Goal: Contribute content: Add original content to the website for others to see

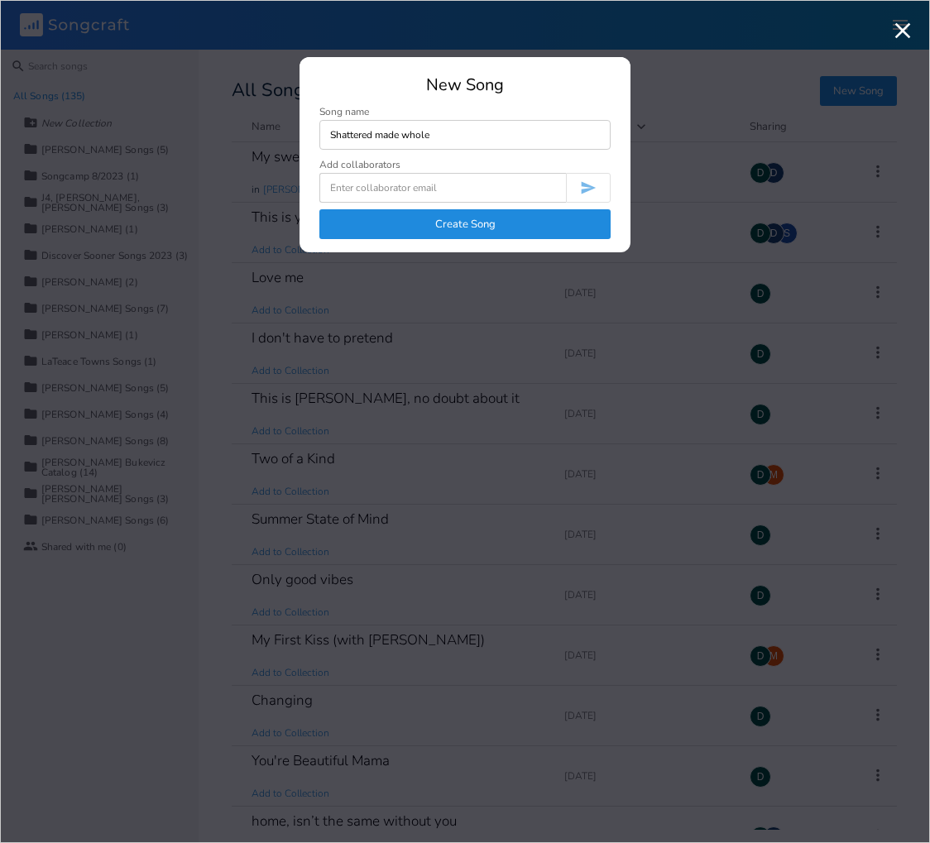
type input "Shattered made whole"
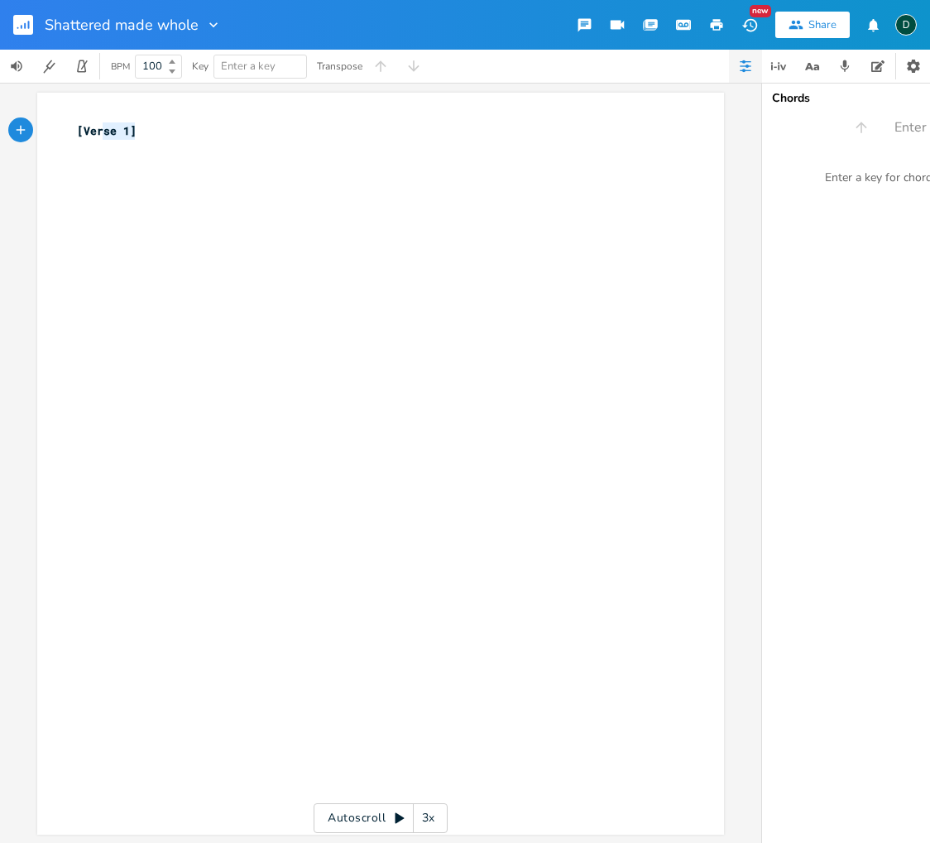
type textarea "[Verse 1]"
drag, startPoint x: 99, startPoint y: 131, endPoint x: 71, endPoint y: 129, distance: 28.2
click at [74, 129] on pre "[Verse 1]" at bounding box center [372, 130] width 597 height 17
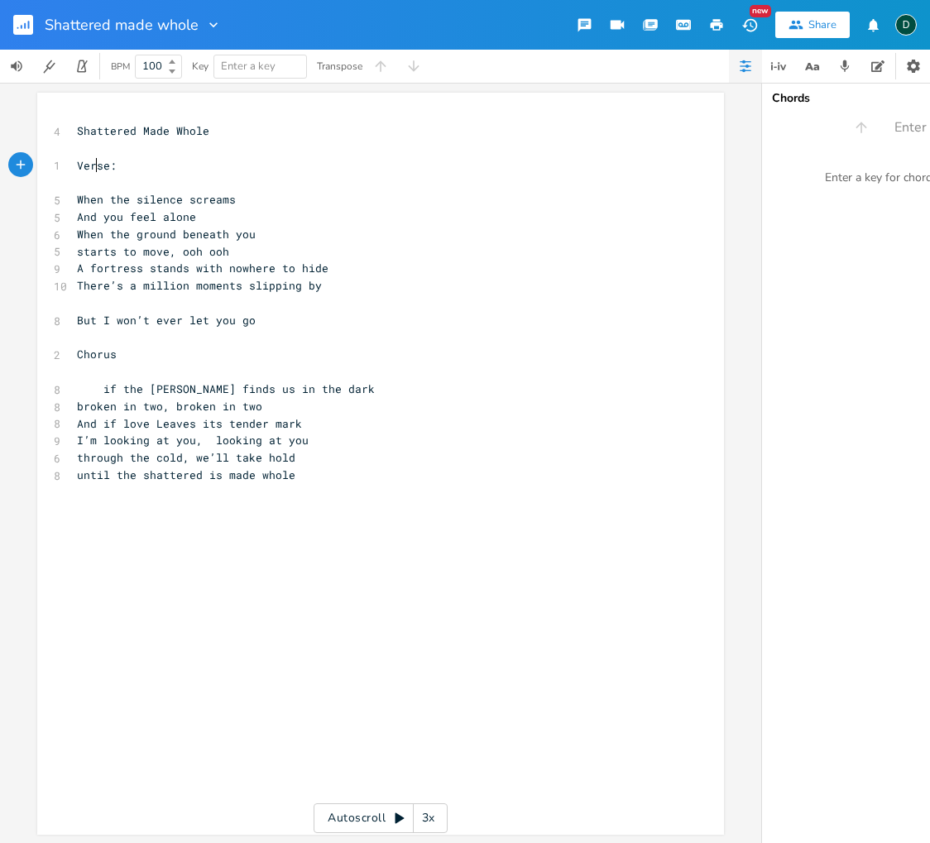
click at [89, 160] on span "Verse:" at bounding box center [97, 165] width 40 height 15
click at [318, 287] on pre "There’s a million moments slipping by" at bounding box center [372, 285] width 597 height 17
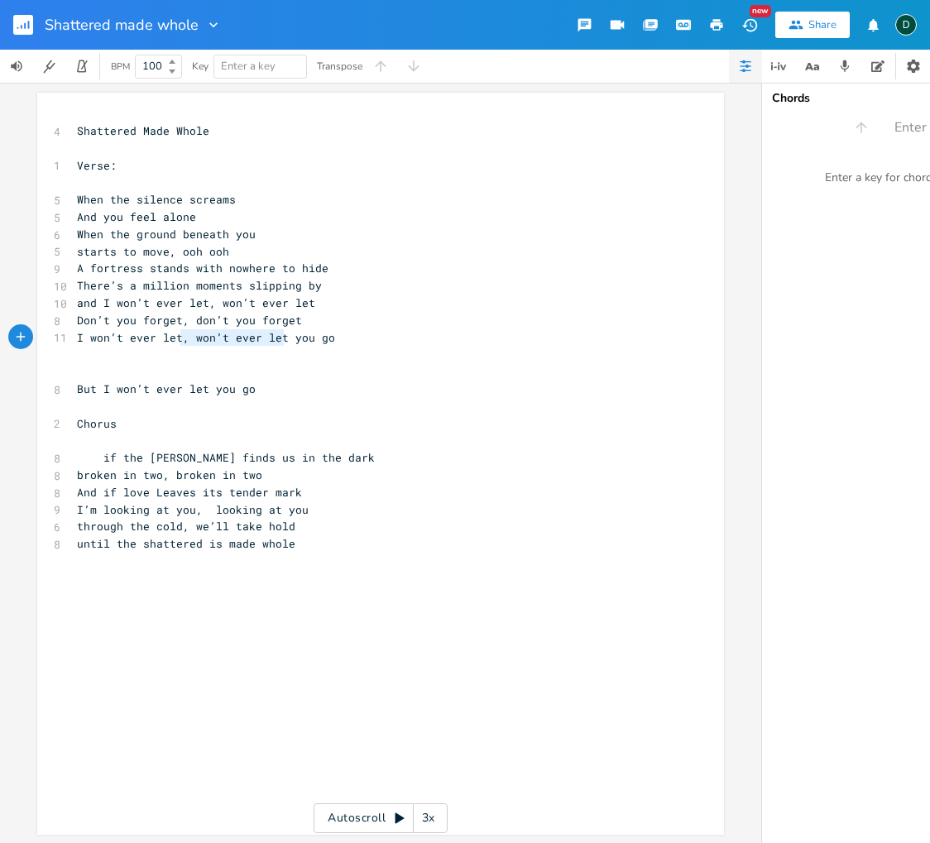
type textarea ", won’t ever let"
drag, startPoint x: 180, startPoint y: 340, endPoint x: 284, endPoint y: 338, distance: 103.4
click at [284, 338] on span "I won’t ever let, won’t ever let you go" at bounding box center [206, 337] width 258 height 15
click at [270, 348] on pre "​" at bounding box center [372, 354] width 597 height 17
click at [275, 357] on pre "​" at bounding box center [372, 354] width 597 height 17
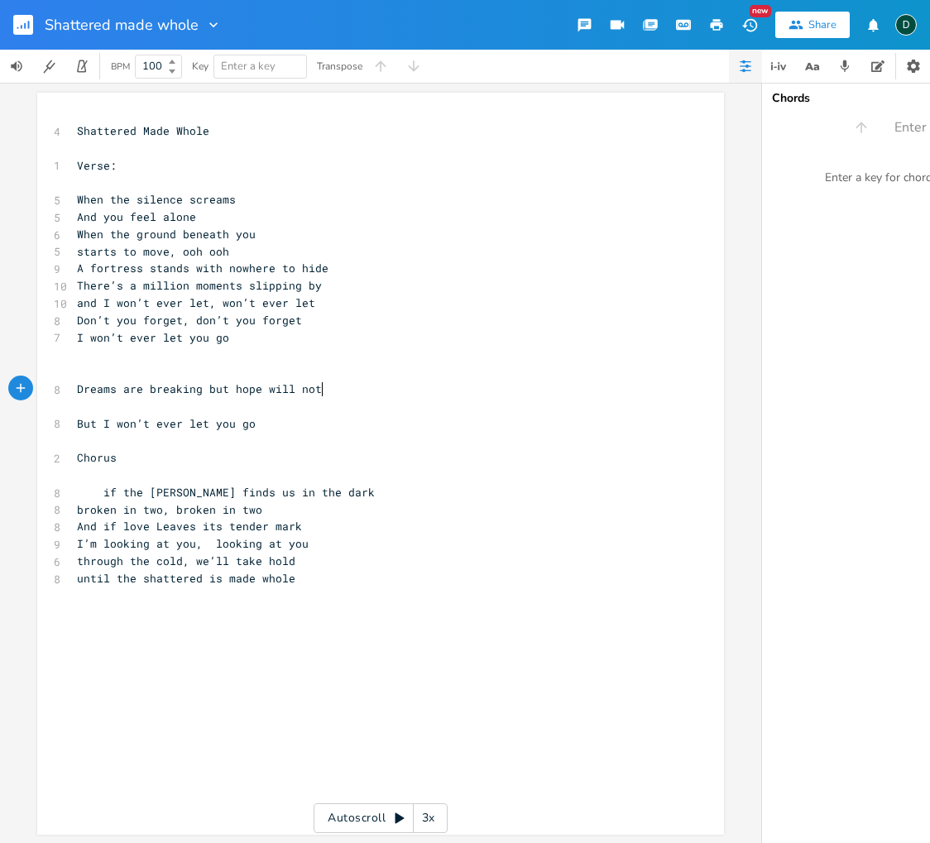
type textarea "Dreams are breaking but hope will not die"
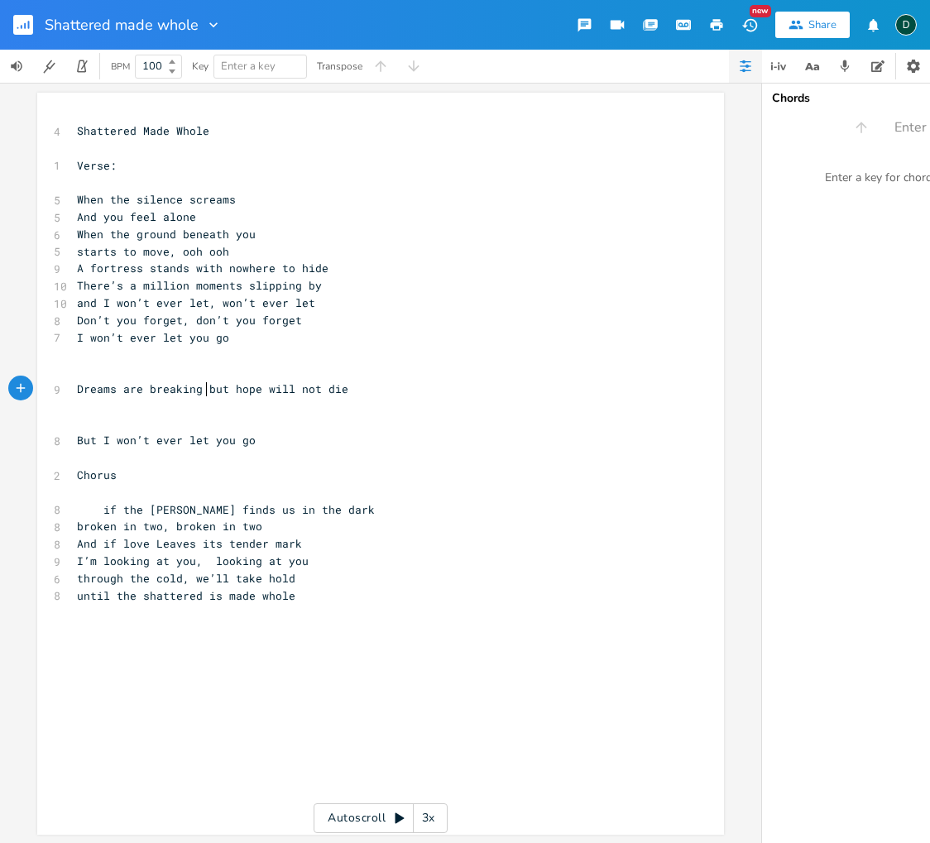
click at [201, 391] on span "Dreams are breaking but hope will not die" at bounding box center [212, 388] width 271 height 15
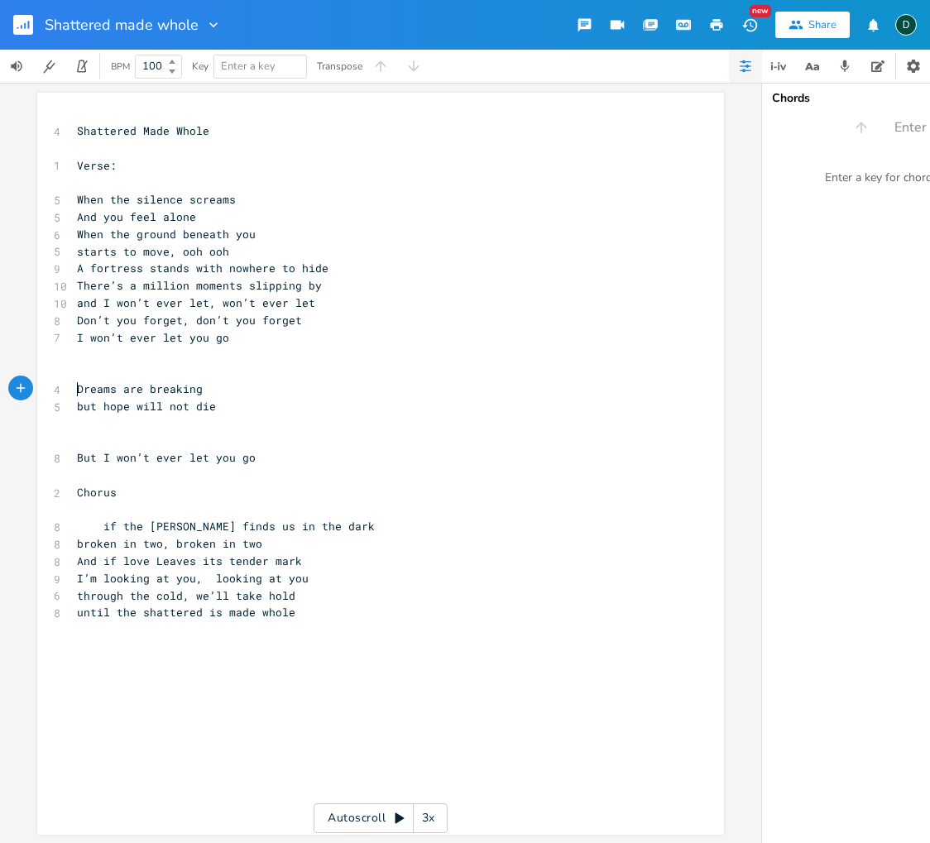
click at [74, 391] on pre "Dreams are breaking" at bounding box center [372, 389] width 597 height 17
type textarea "I hiold thes"
type textarea "old these shattred"
type textarea "ered [PERSON_NAME]"
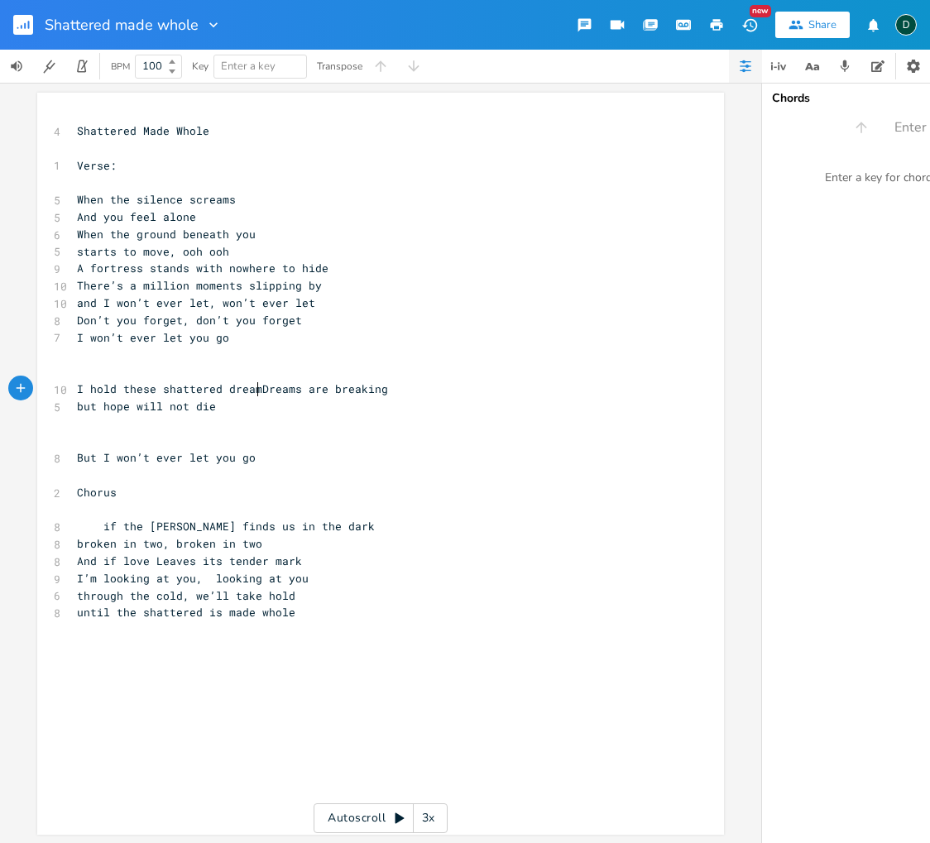
scroll to position [0, 36]
type textarea "dreams"
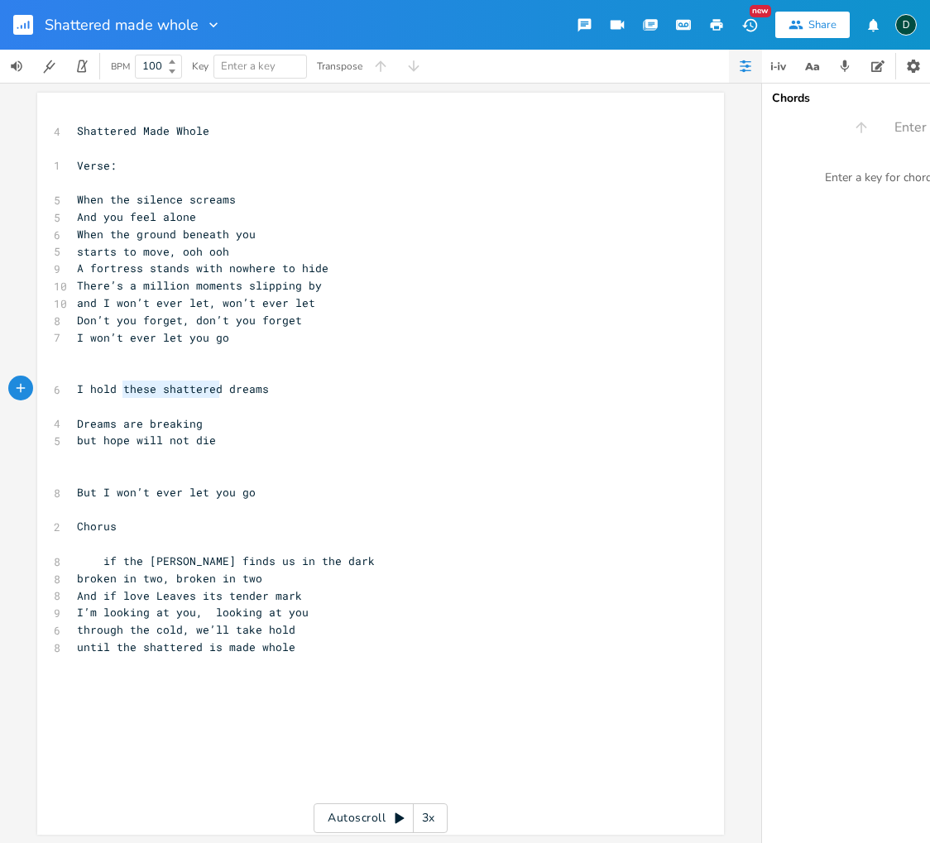
type textarea "these shattered"
drag, startPoint x: 119, startPoint y: 390, endPoint x: 218, endPoint y: 390, distance: 98.4
click at [220, 390] on span "I hold these shattered dreams" at bounding box center [173, 388] width 192 height 15
type textarea "these"
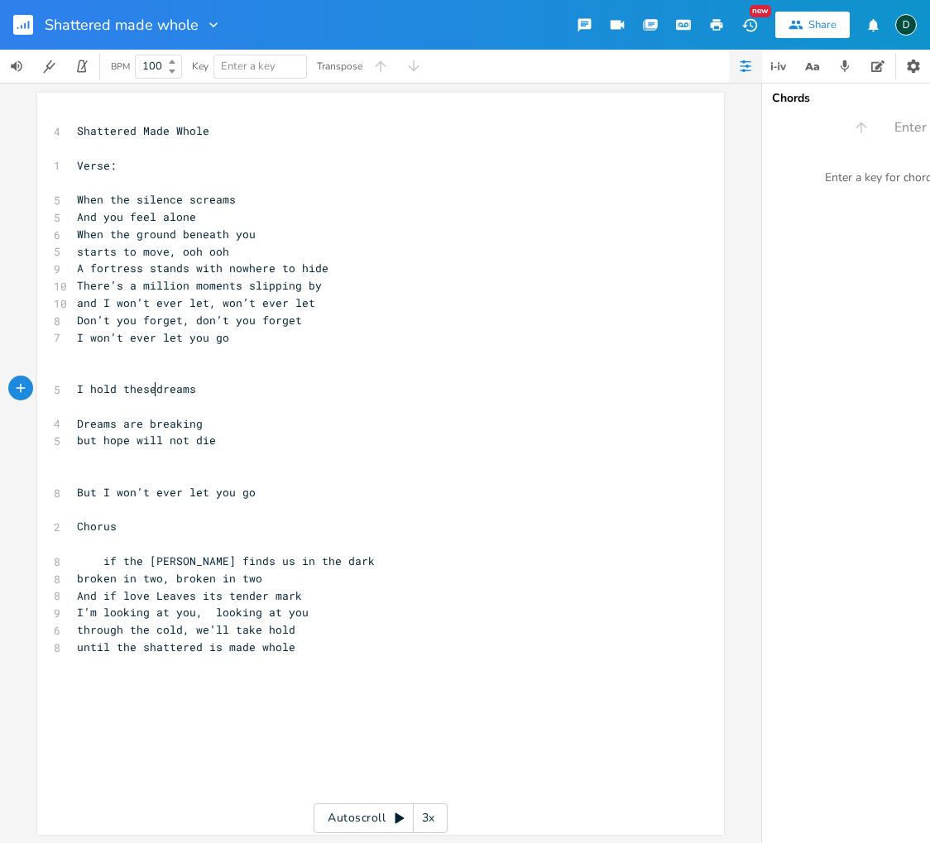
scroll to position [0, 29]
click at [203, 391] on pre "I hold these dreams" at bounding box center [372, 389] width 597 height 17
click at [188, 379] on pre "​" at bounding box center [372, 371] width 597 height 17
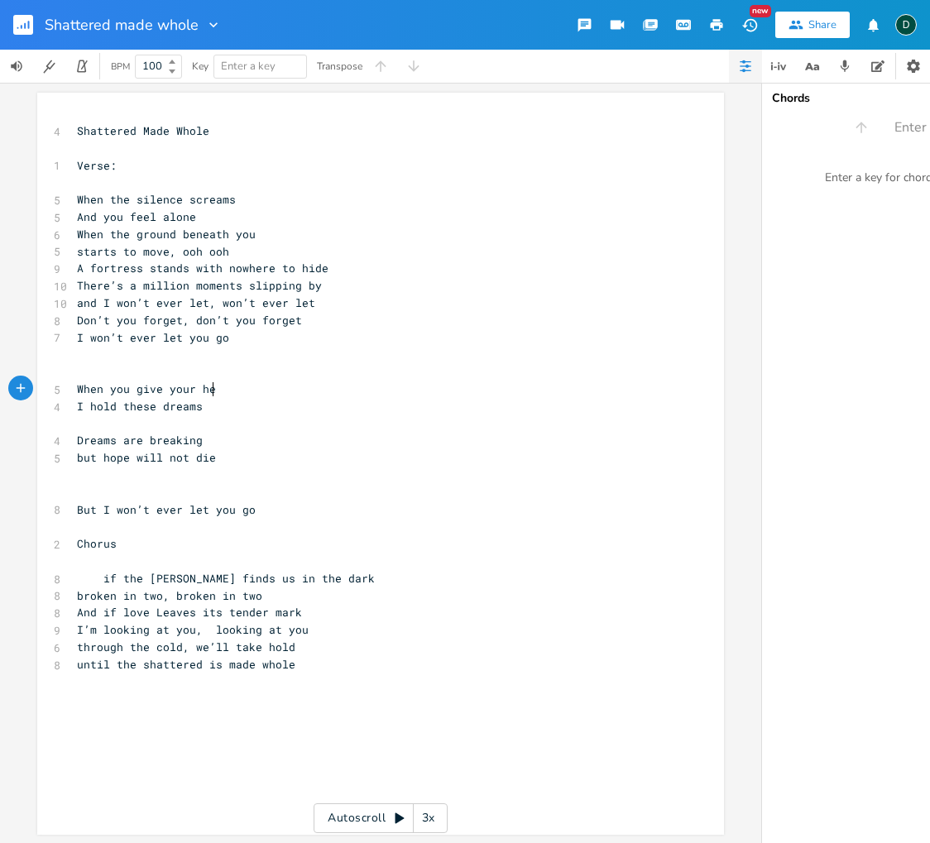
type textarea "When you give your heart"
